Goal: Browse casually

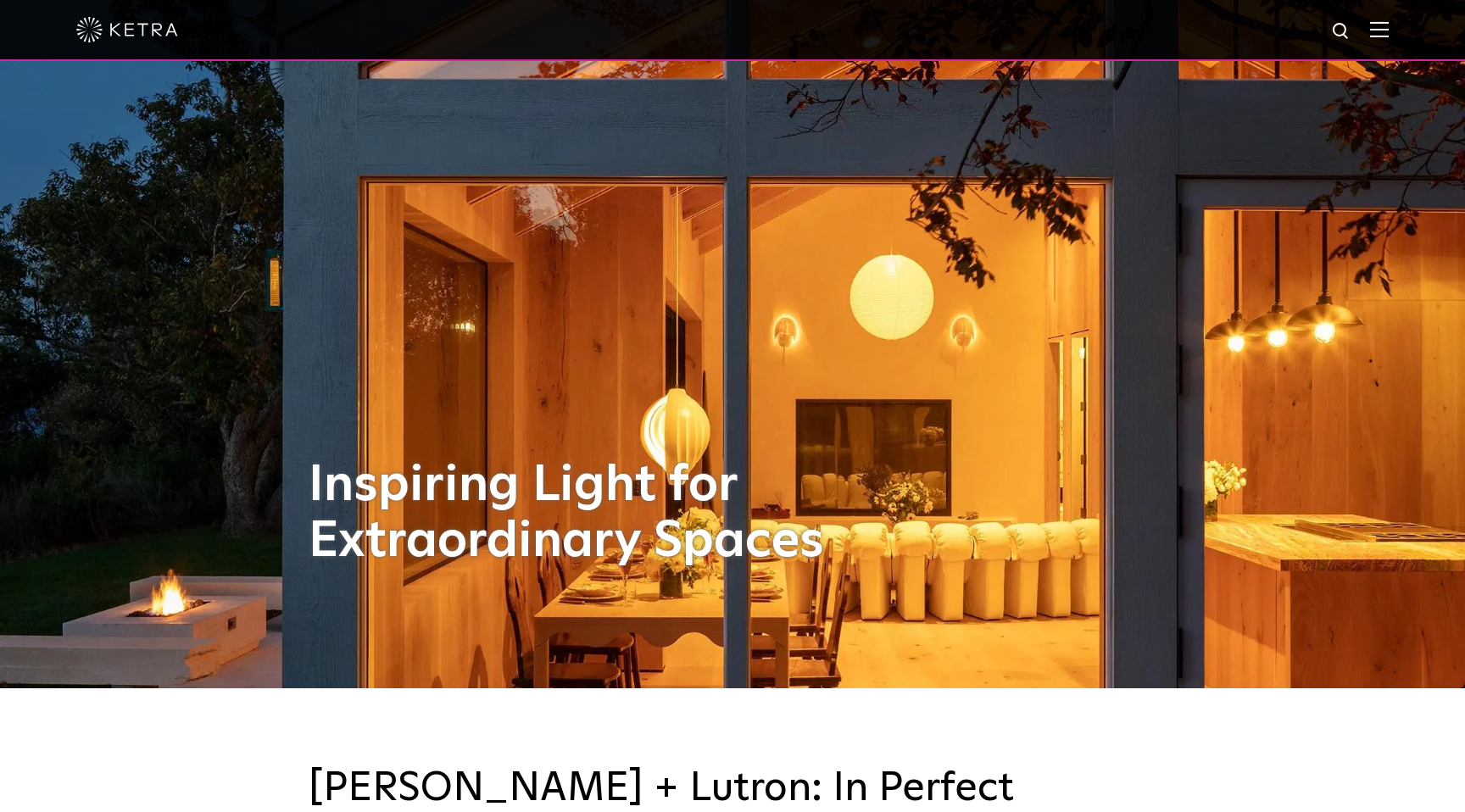
click at [634, 361] on div "Inspiring Light for Extraordinary Spaces" at bounding box center [733, 282] width 848 height 812
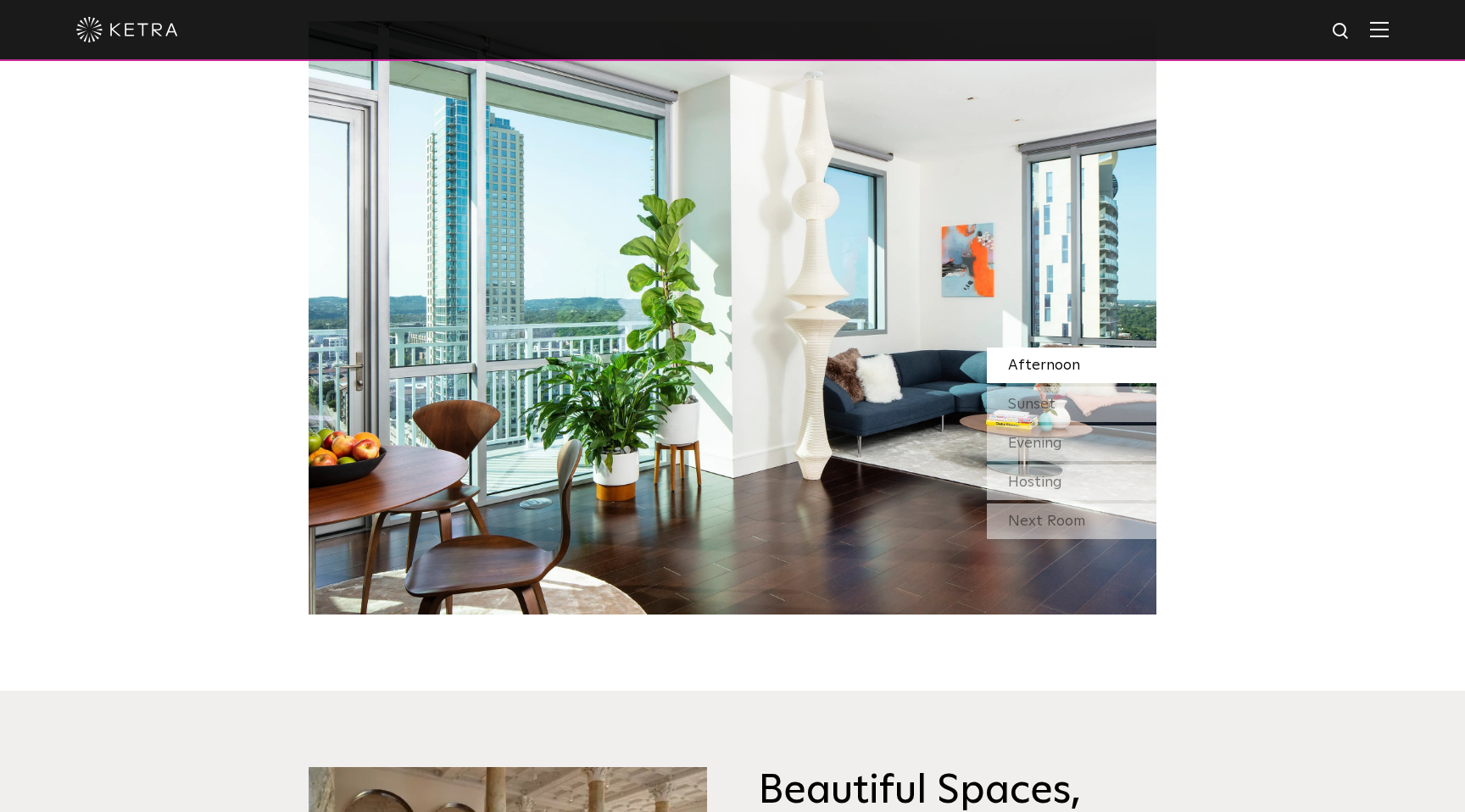
scroll to position [1678, 0]
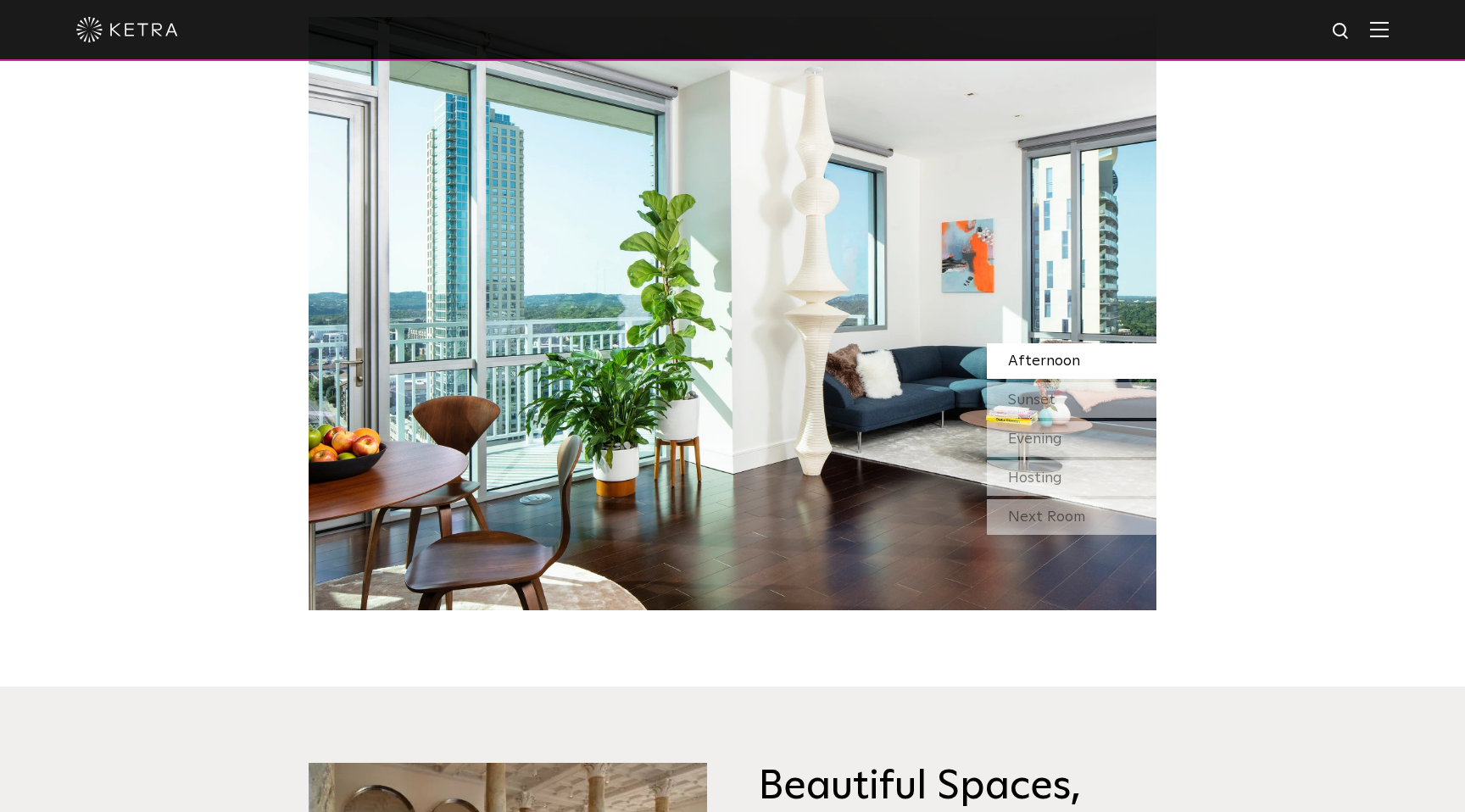
click at [657, 534] on img at bounding box center [733, 314] width 848 height 594
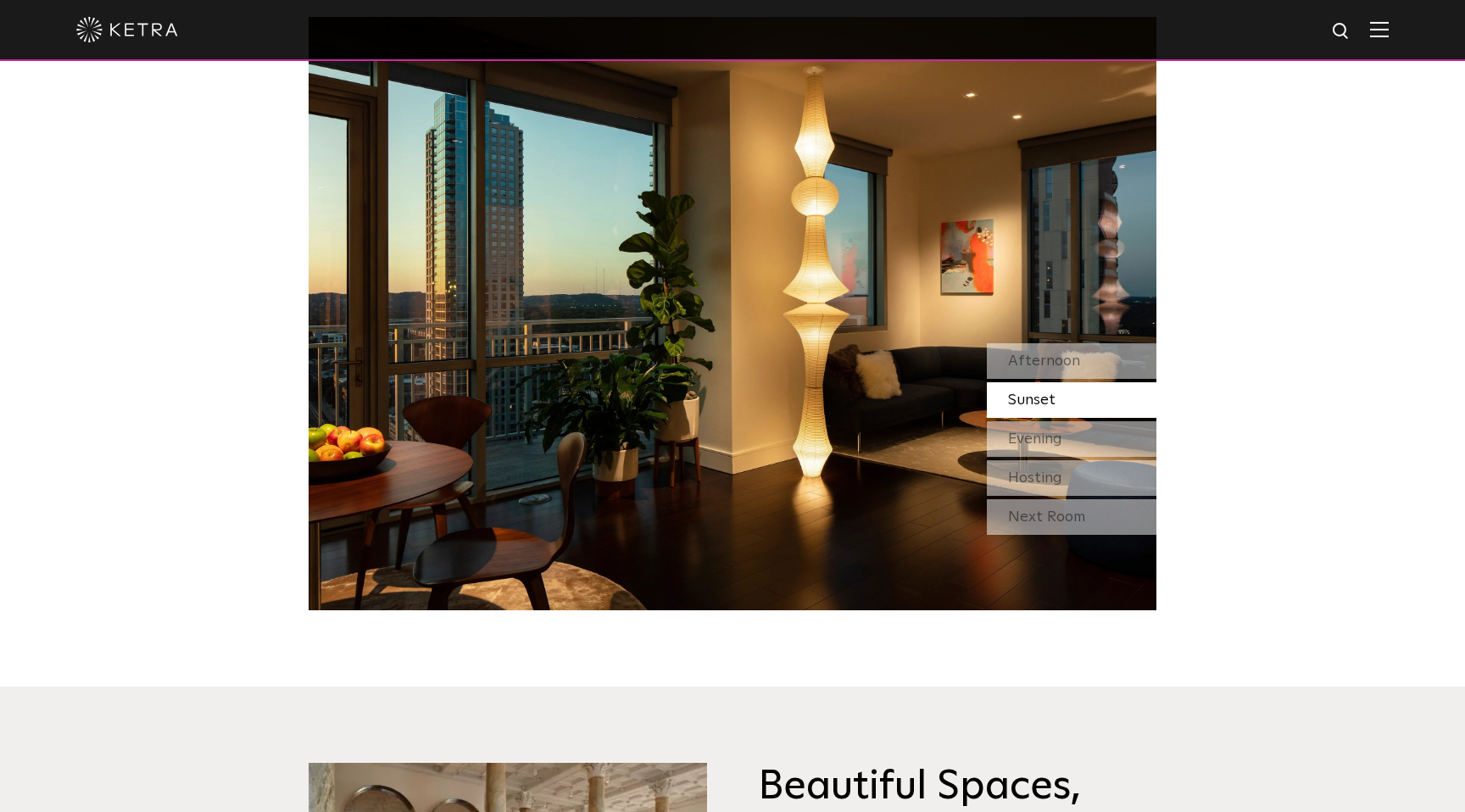
click at [1051, 393] on span "Sunset" at bounding box center [1032, 400] width 48 height 15
click at [1049, 432] on span "Evening" at bounding box center [1035, 439] width 54 height 15
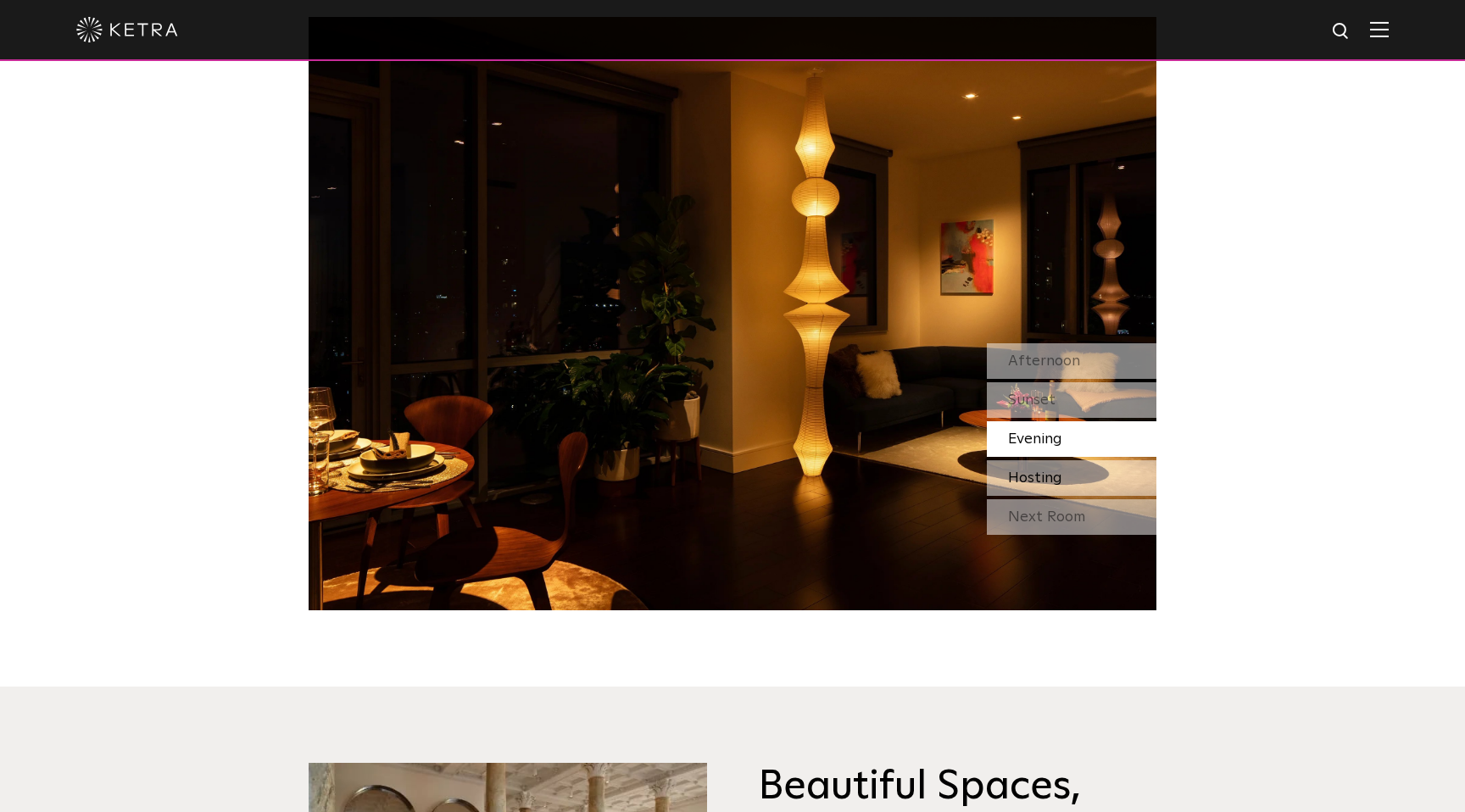
click at [1049, 471] on span "Hosting" at bounding box center [1035, 478] width 54 height 15
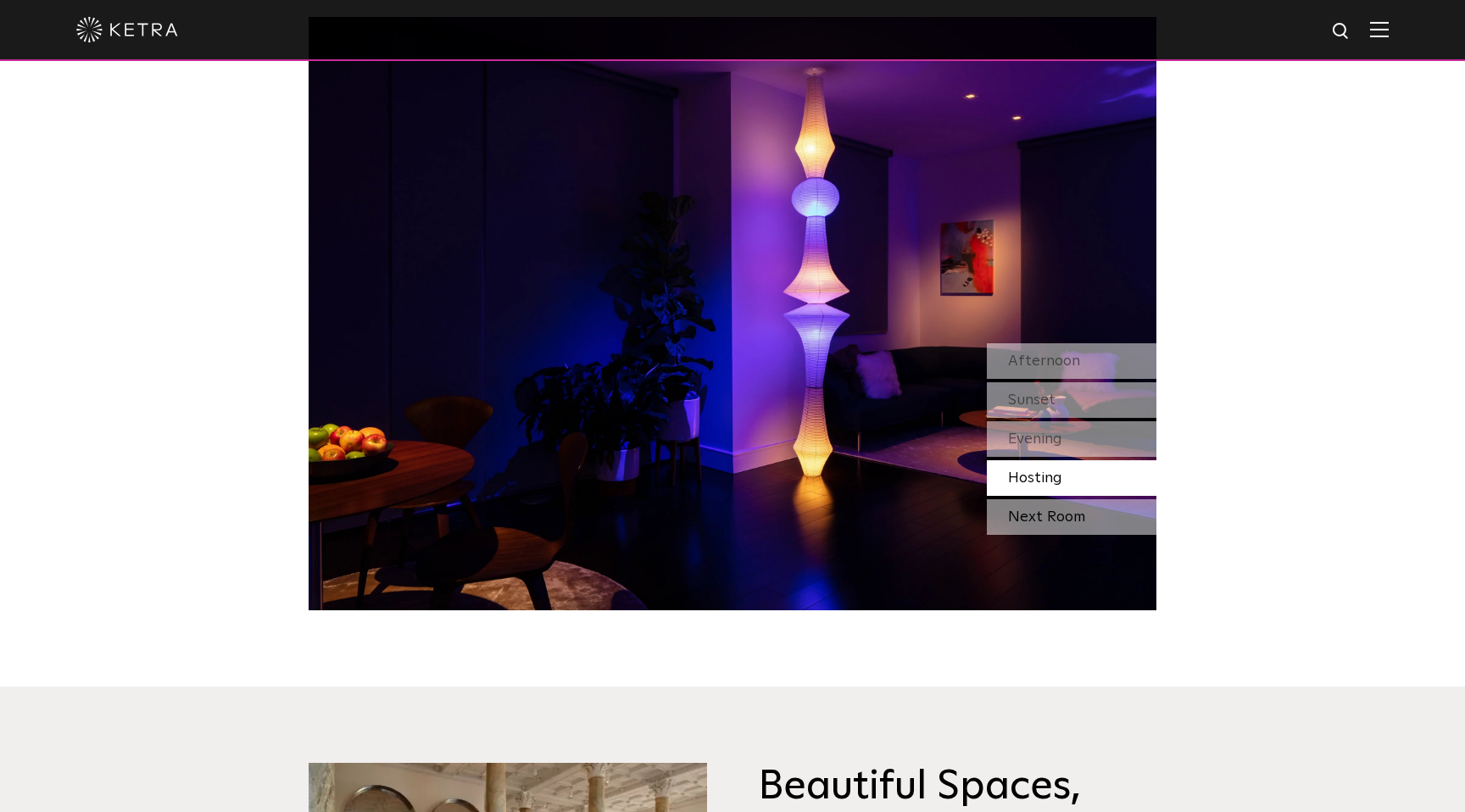
click at [1045, 499] on div "Next Room" at bounding box center [1072, 517] width 170 height 35
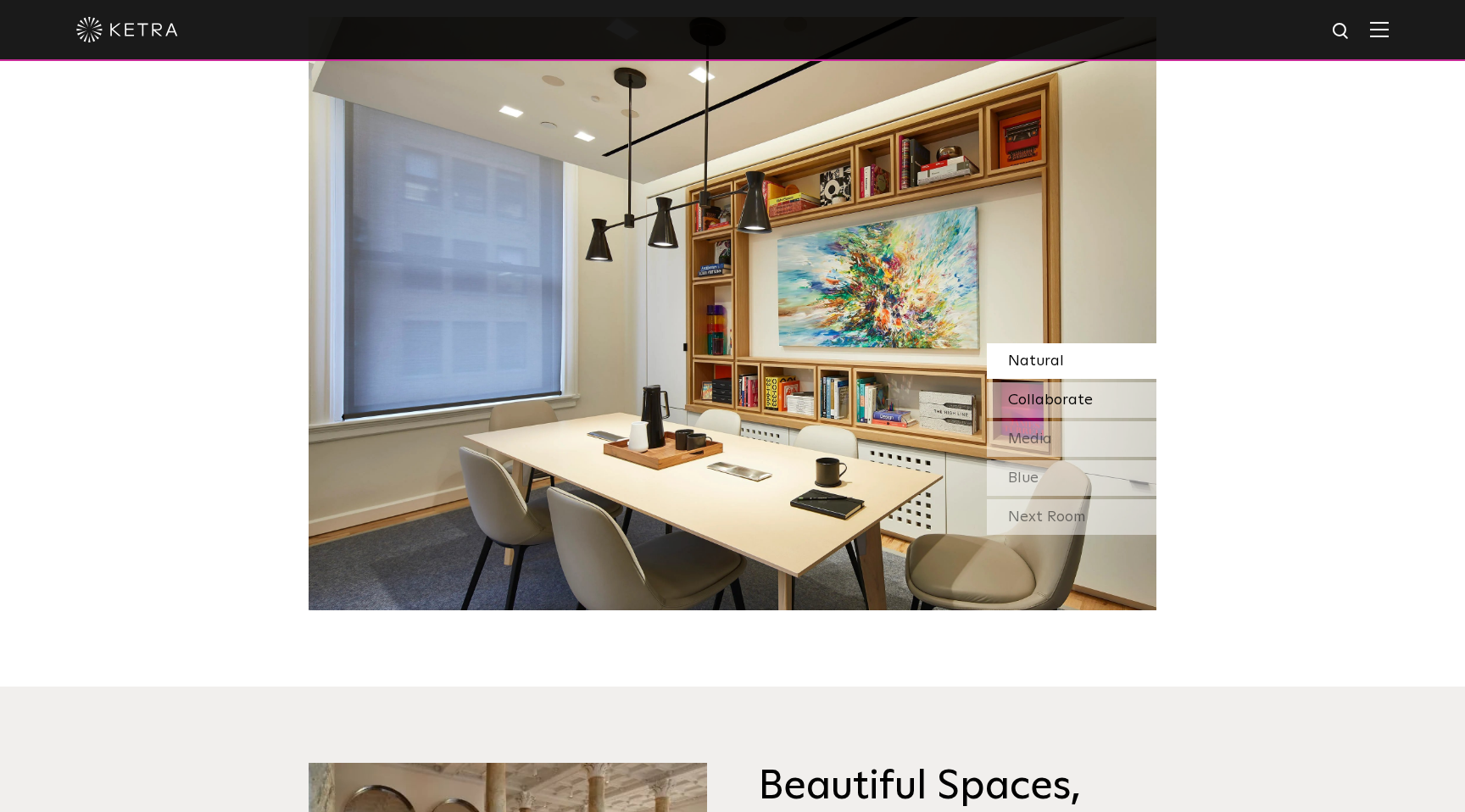
click at [1054, 393] on span "Collaborate" at bounding box center [1050, 400] width 85 height 15
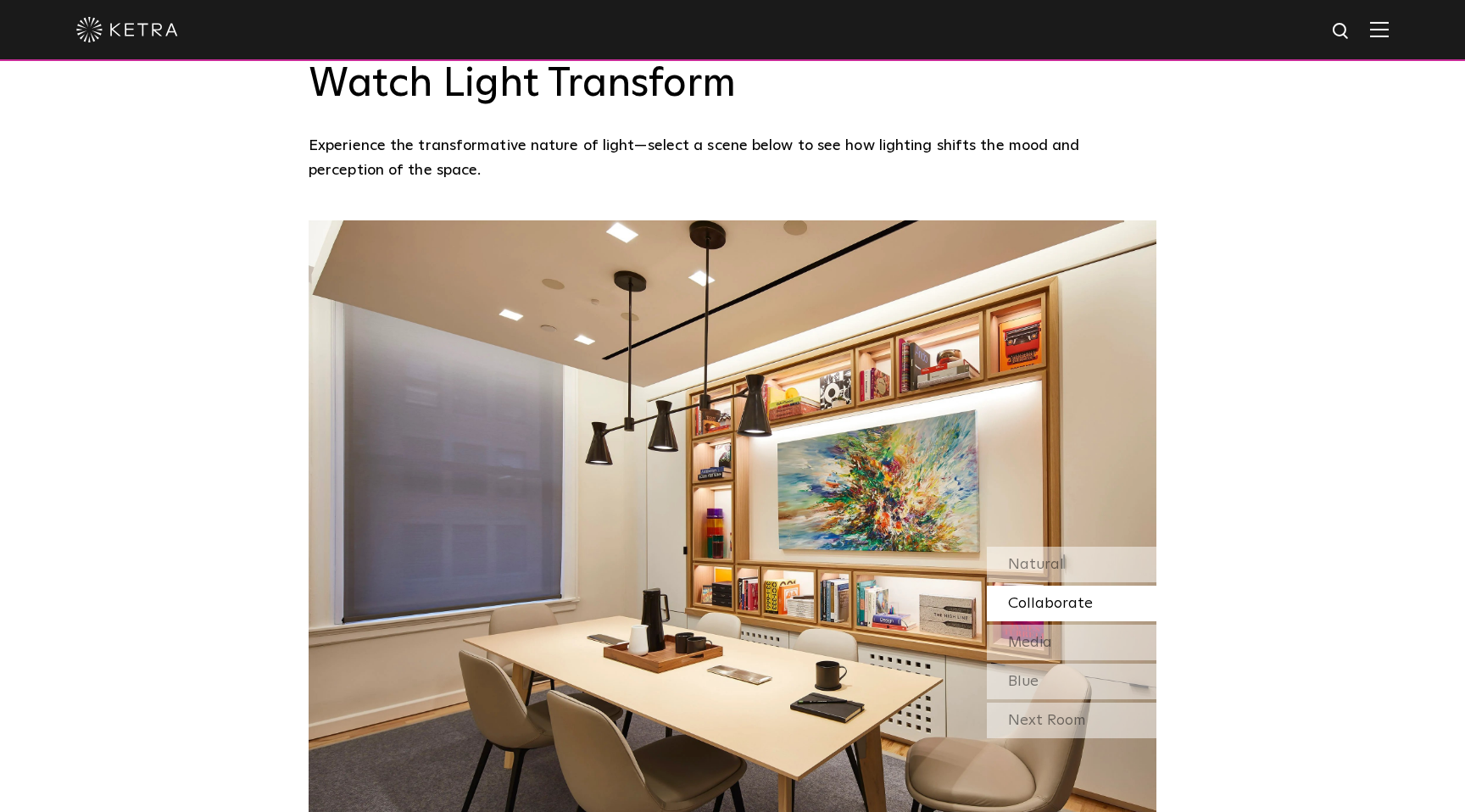
scroll to position [1509, 0]
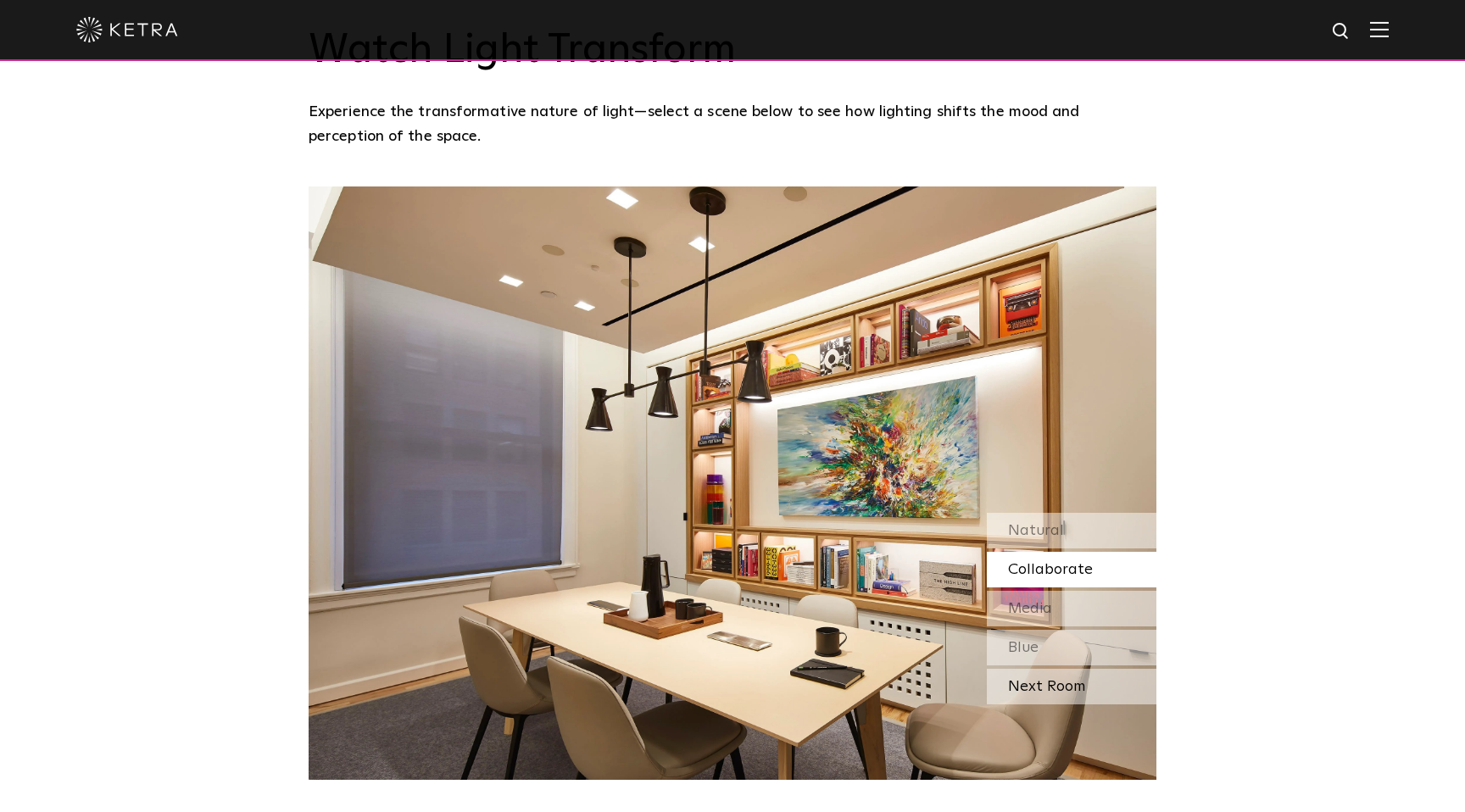
click at [1055, 669] on div "Next Room" at bounding box center [1072, 686] width 170 height 35
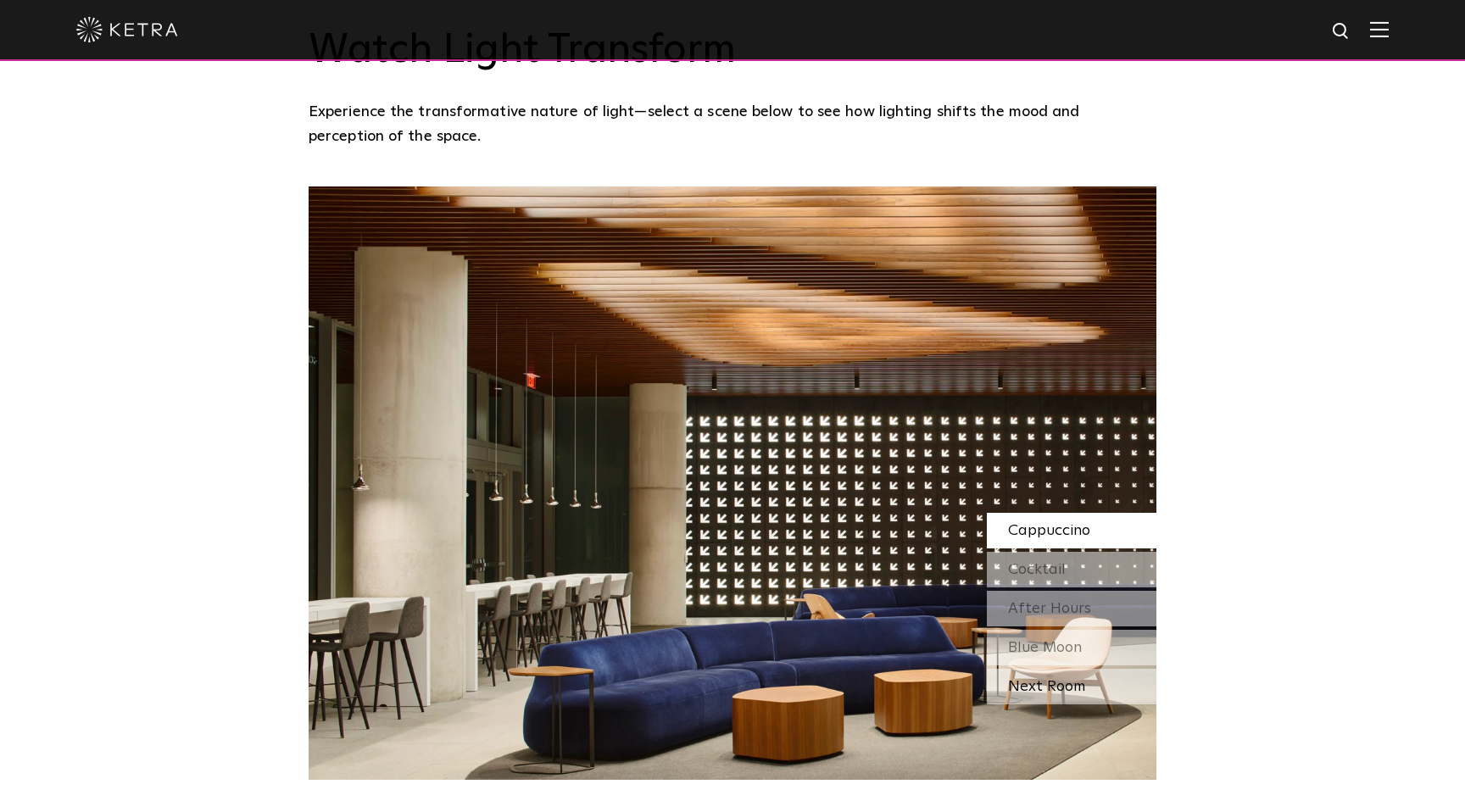
click at [1057, 669] on div "Next Room" at bounding box center [1072, 686] width 170 height 35
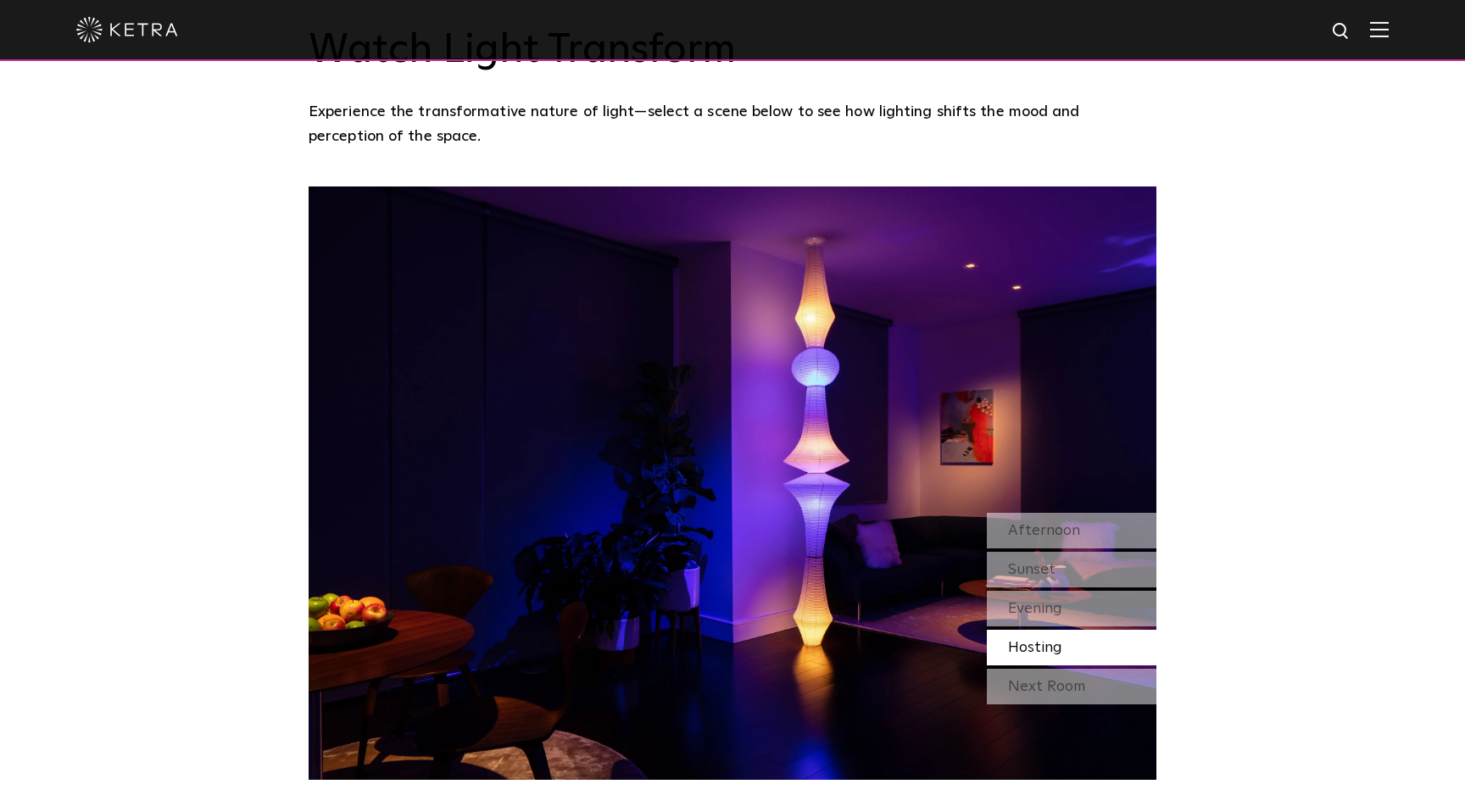
click at [1057, 669] on div "Next Room" at bounding box center [1072, 686] width 170 height 35
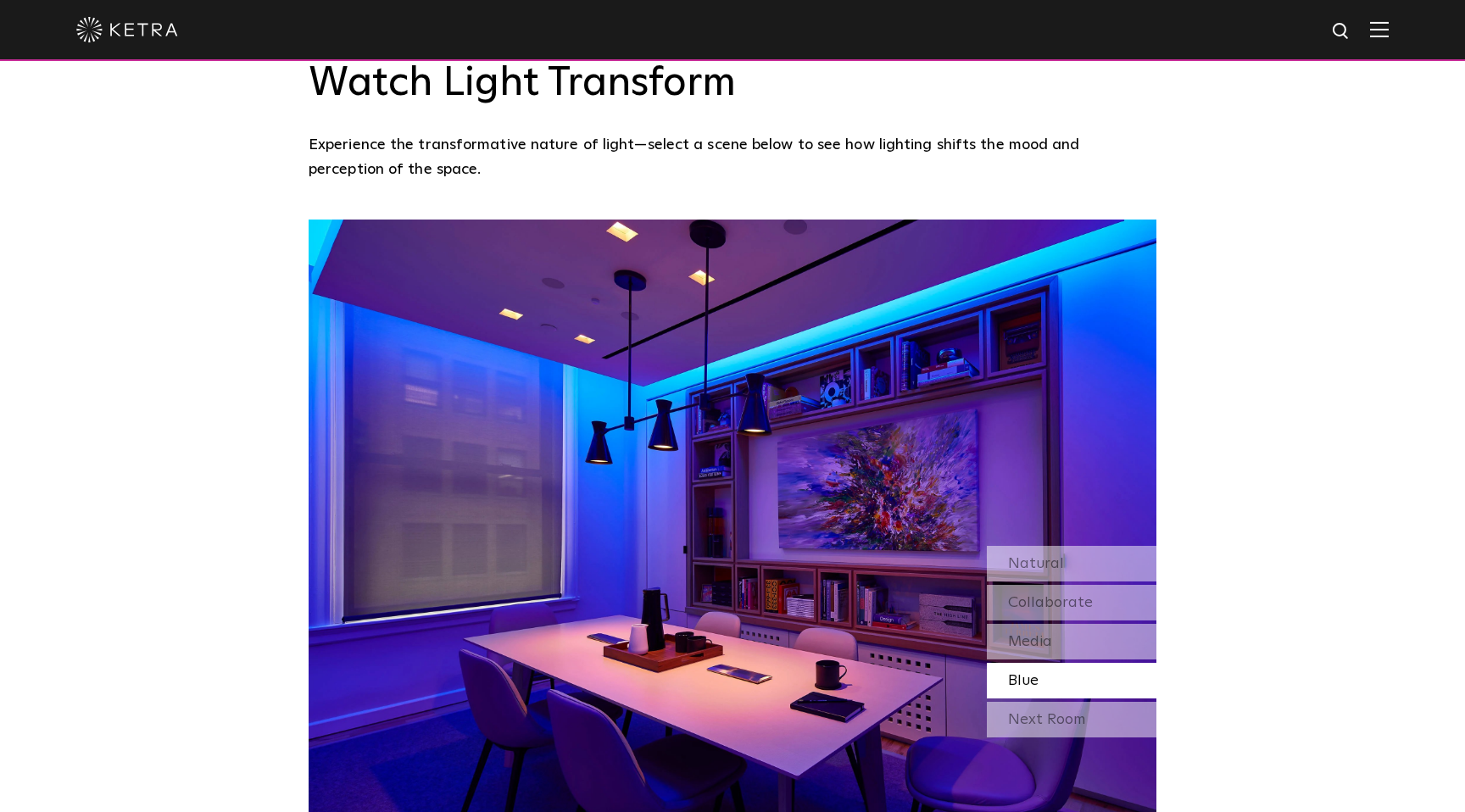
scroll to position [1472, 0]
